Goal: Task Accomplishment & Management: Use online tool/utility

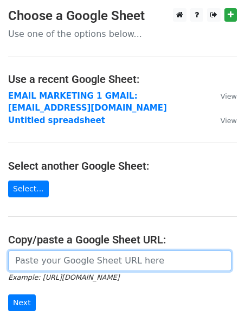
click at [47, 260] on input "url" at bounding box center [119, 261] width 223 height 21
paste input "[URL][DOMAIN_NAME]"
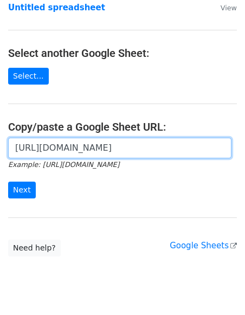
scroll to position [119, 0]
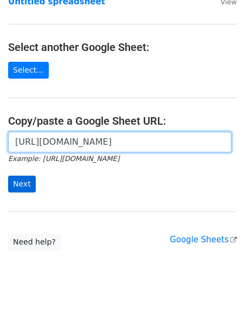
type input "[URL][DOMAIN_NAME]"
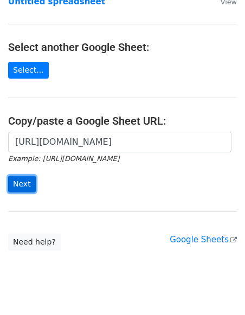
click at [25, 182] on input "Next" at bounding box center [22, 184] width 28 height 17
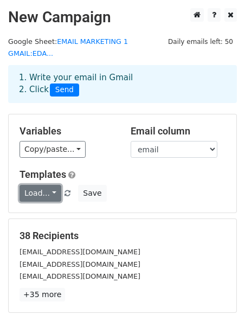
click at [35, 185] on link "Load..." at bounding box center [41, 193] width 42 height 17
click at [52, 208] on link "dm 1" at bounding box center [63, 216] width 86 height 17
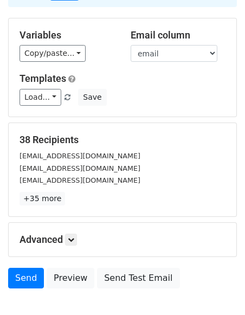
scroll to position [115, 0]
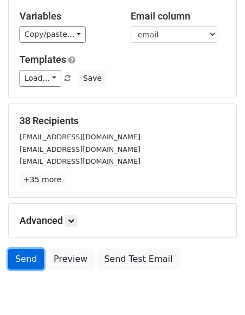
click at [27, 249] on link "Send" at bounding box center [26, 259] width 36 height 21
